Goal: Task Accomplishment & Management: Use online tool/utility

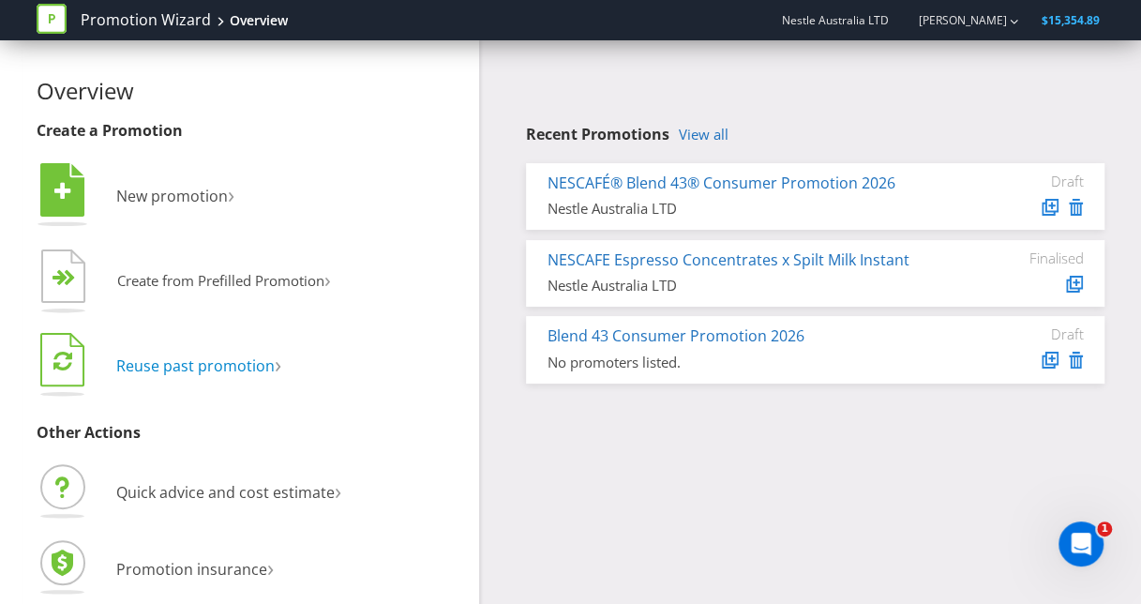
click at [235, 358] on span "Reuse past promotion" at bounding box center [195, 365] width 158 height 21
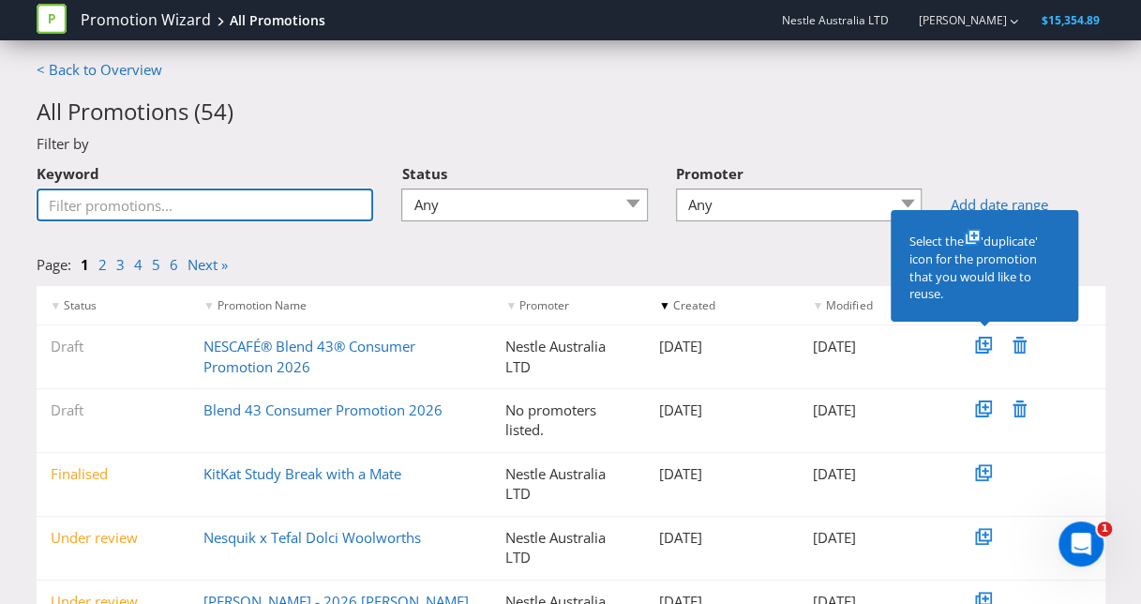
click at [251, 200] on input "Keyword" at bounding box center [205, 204] width 337 height 33
type input "blend"
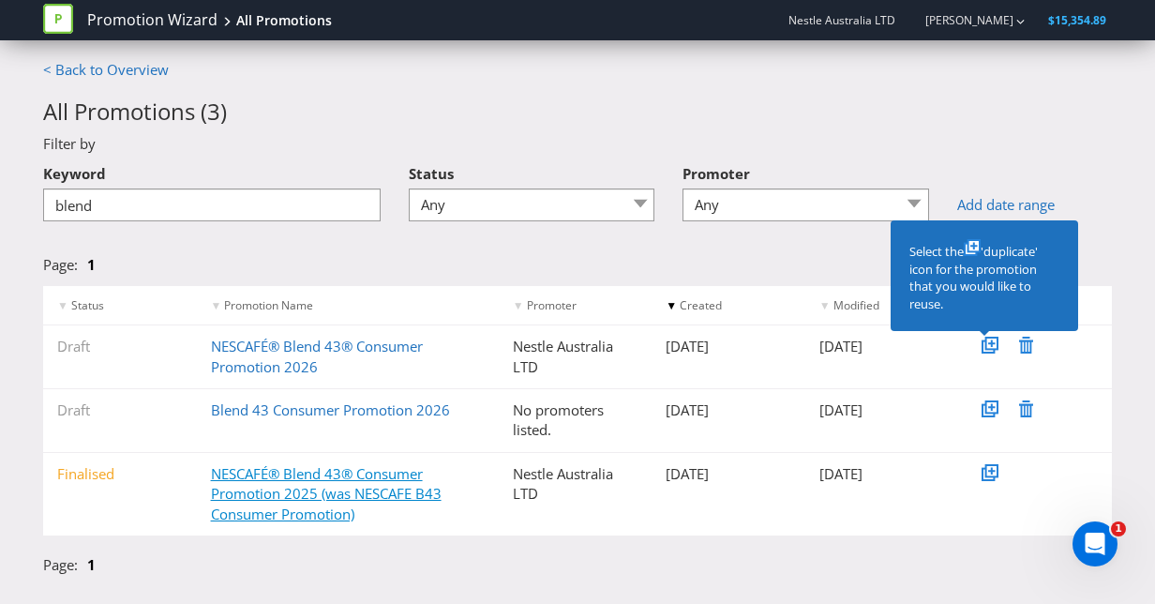
click at [338, 472] on link "NESCAFÉ® Blend 43® Consumer Promotion 2025 (was NESCAFE B43 Consumer Promotion)" at bounding box center [326, 493] width 231 height 59
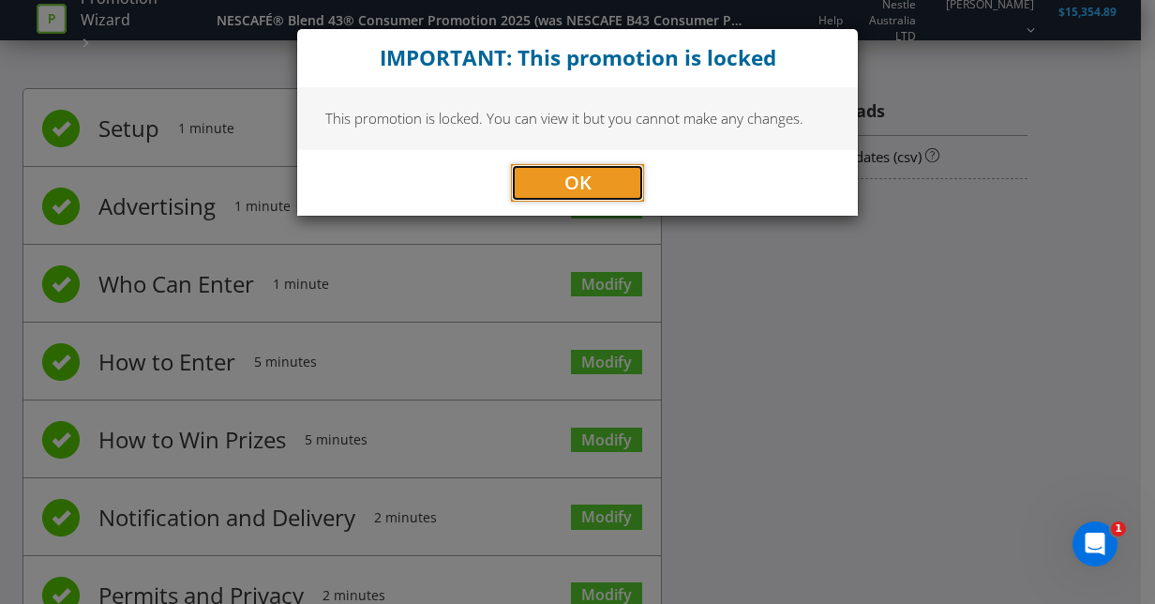
click at [582, 185] on span "OK" at bounding box center [577, 182] width 27 height 25
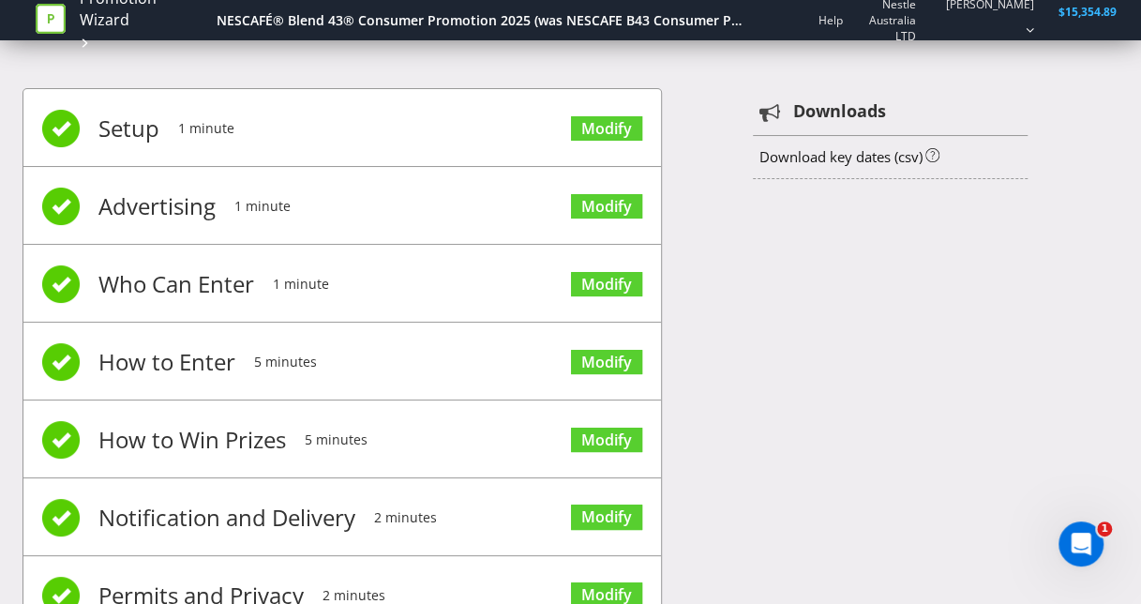
click at [195, 142] on span "1 minute" at bounding box center [206, 128] width 56 height 75
click at [159, 119] on li "Setup 1 minute Modify" at bounding box center [341, 128] width 637 height 78
click at [813, 157] on link "Download key dates (csv)" at bounding box center [839, 156] width 163 height 19
